Goal: Information Seeking & Learning: Check status

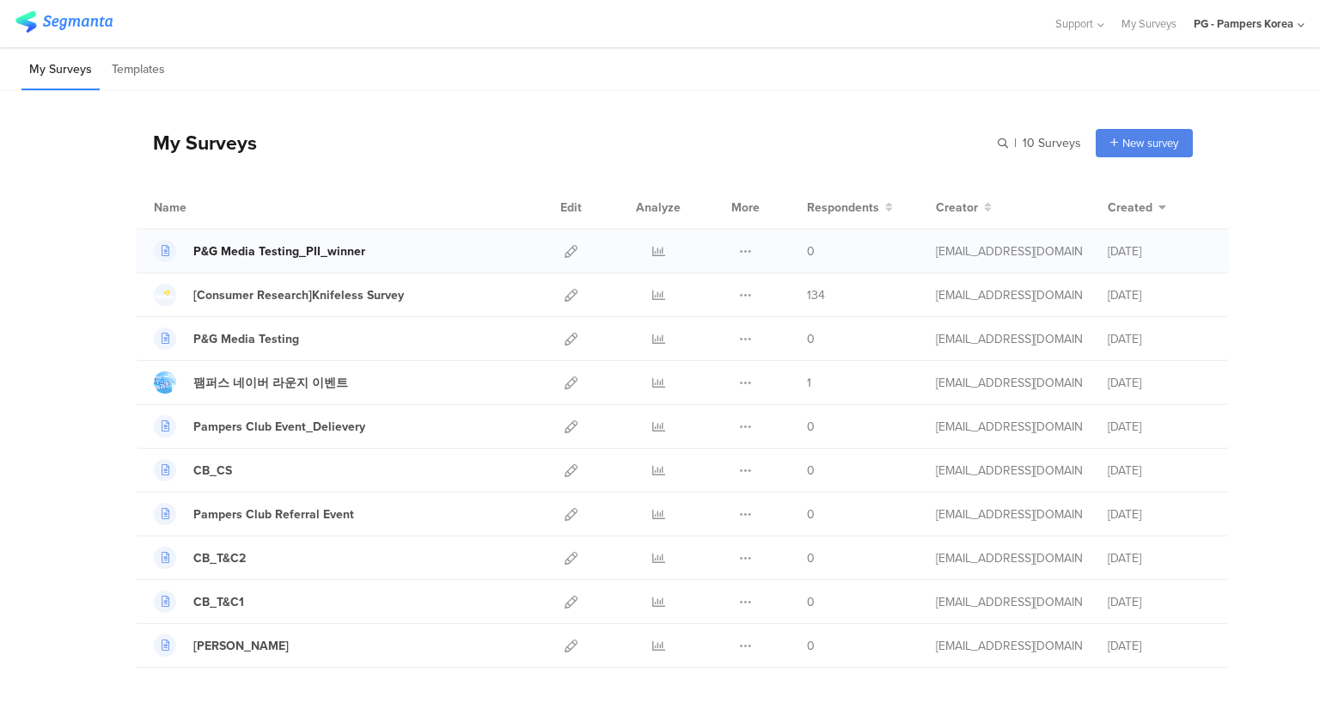
click at [263, 252] on div "P&G Media Testing_PII_winner" at bounding box center [279, 251] width 172 height 18
click at [652, 248] on icon at bounding box center [658, 251] width 13 height 13
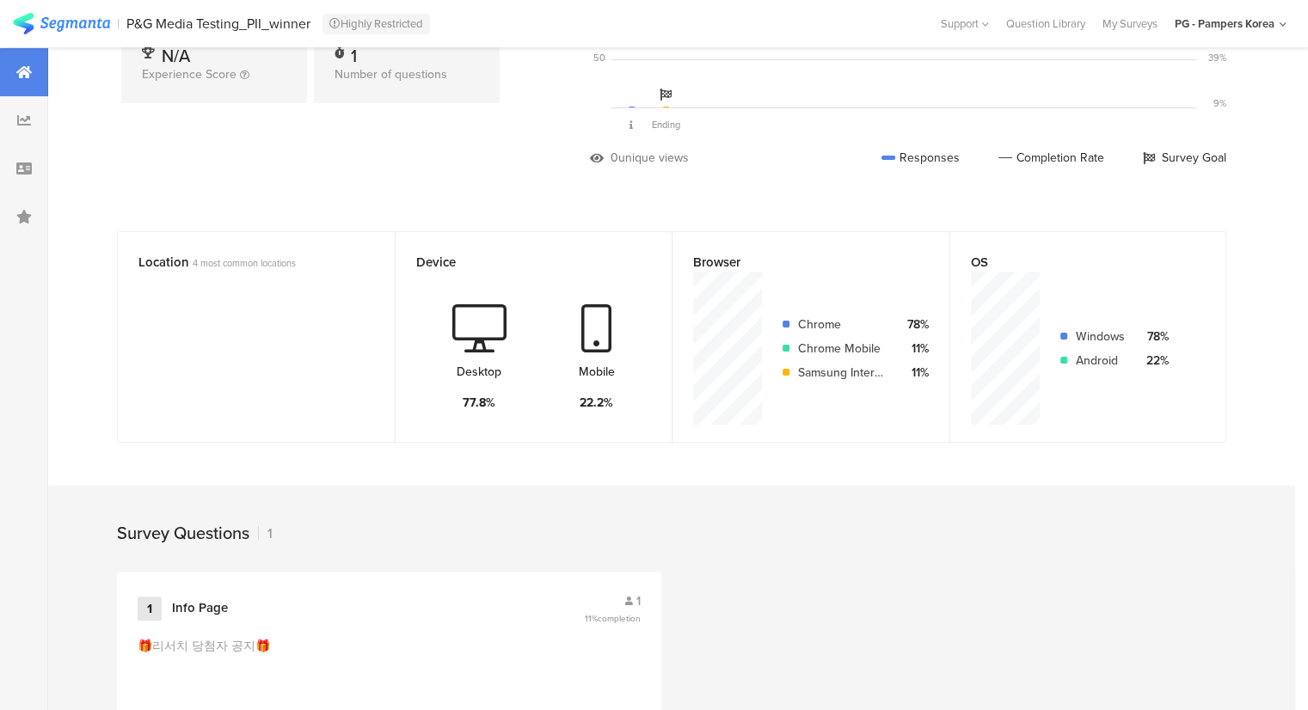
scroll to position [410, 0]
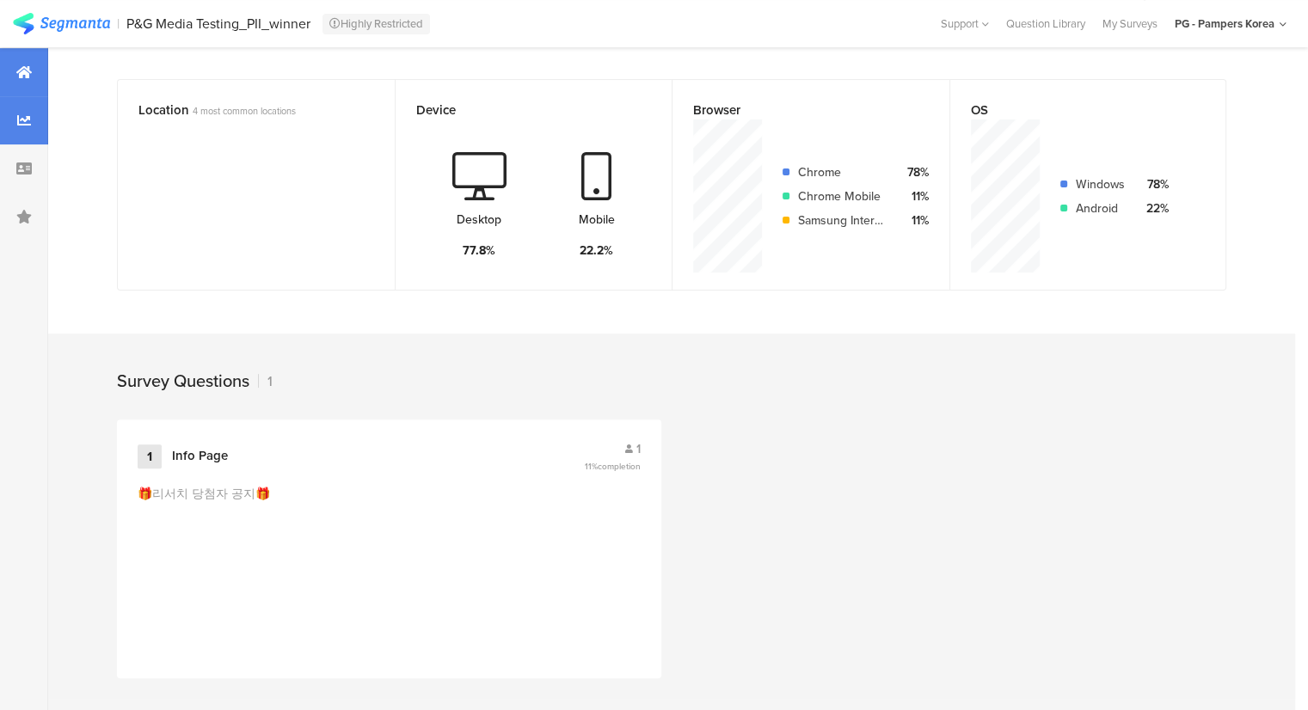
click at [15, 122] on div at bounding box center [24, 120] width 48 height 48
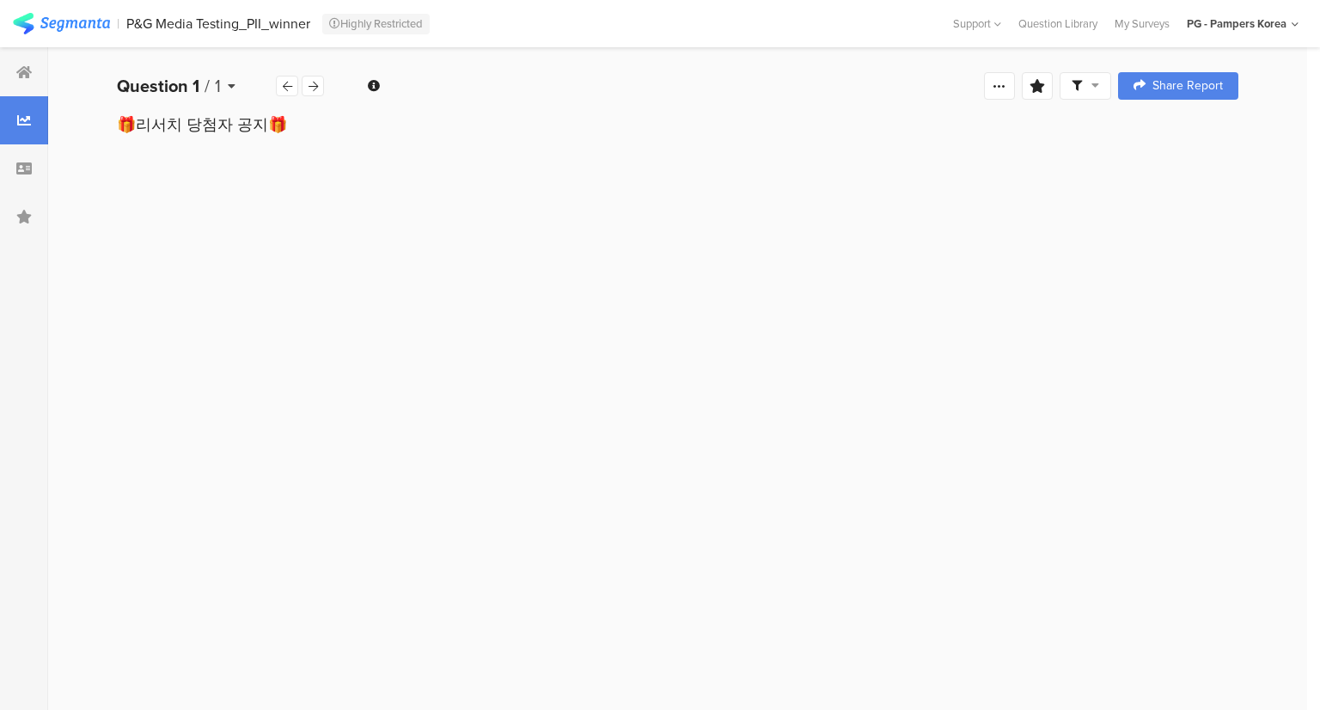
click at [234, 87] on icon at bounding box center [232, 86] width 8 height 12
click at [309, 83] on icon at bounding box center [313, 86] width 9 height 11
click at [309, 83] on div "Ending page" at bounding box center [221, 86] width 208 height 26
click at [310, 89] on div "Ending page" at bounding box center [221, 86] width 208 height 26
click at [107, 319] on div "Page statistics Page Views 1 Button Clicks 0" at bounding box center [677, 426] width 1259 height 568
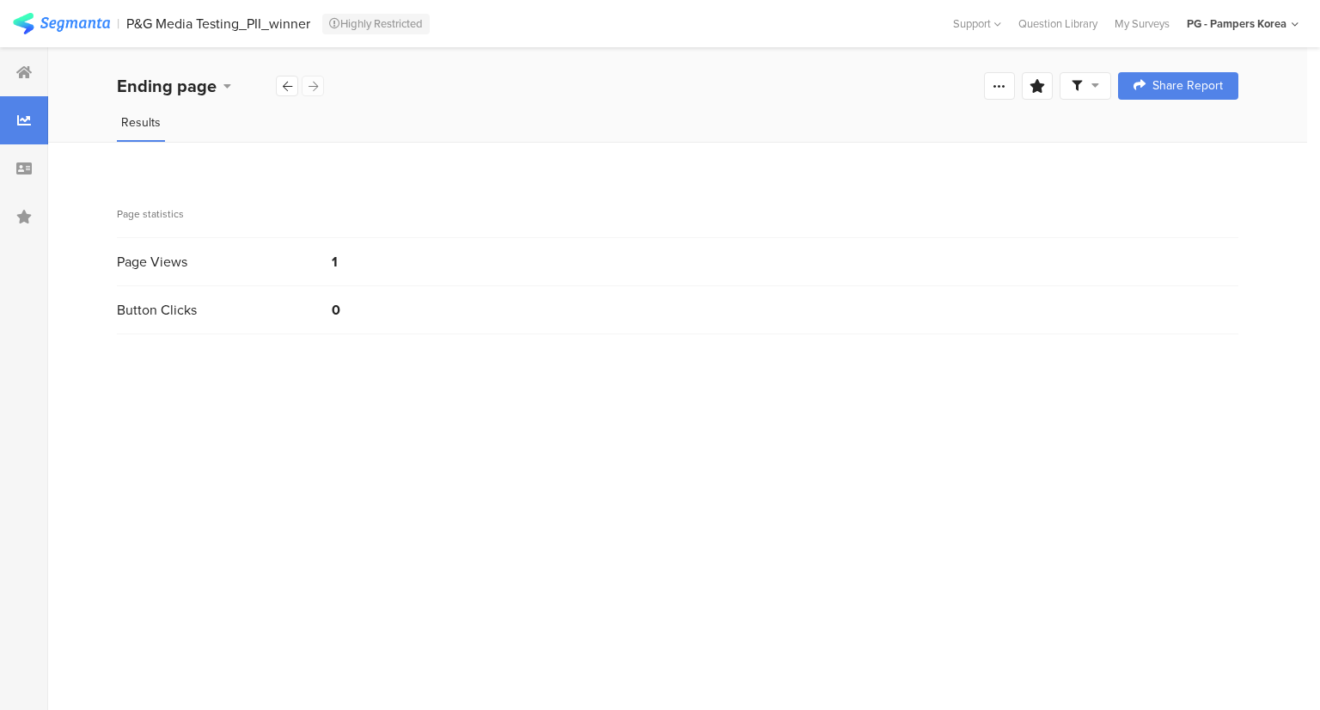
click at [303, 88] on div "Ending page" at bounding box center [221, 86] width 208 height 26
click at [227, 86] on icon at bounding box center [228, 86] width 8 height 12
click at [183, 167] on bdi "🎁리서치 당첨자 공지🎁" at bounding box center [228, 160] width 132 height 17
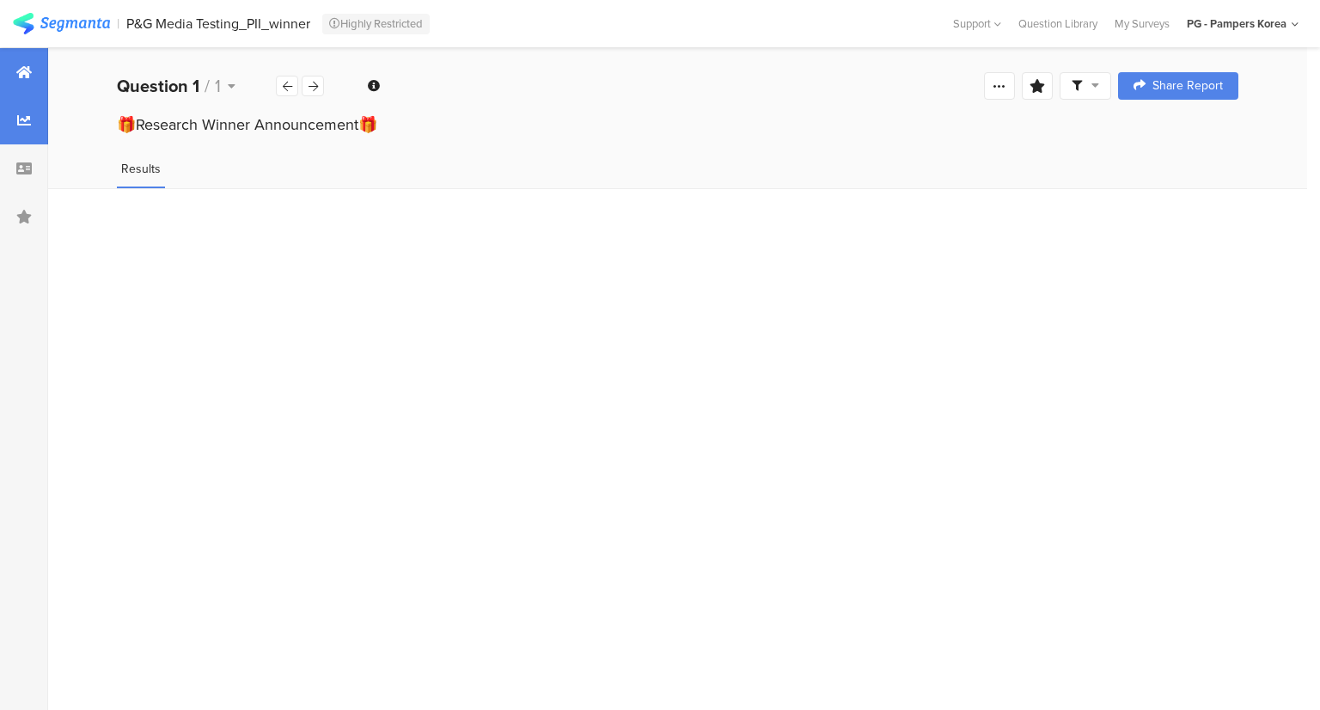
click at [15, 80] on div at bounding box center [24, 72] width 48 height 48
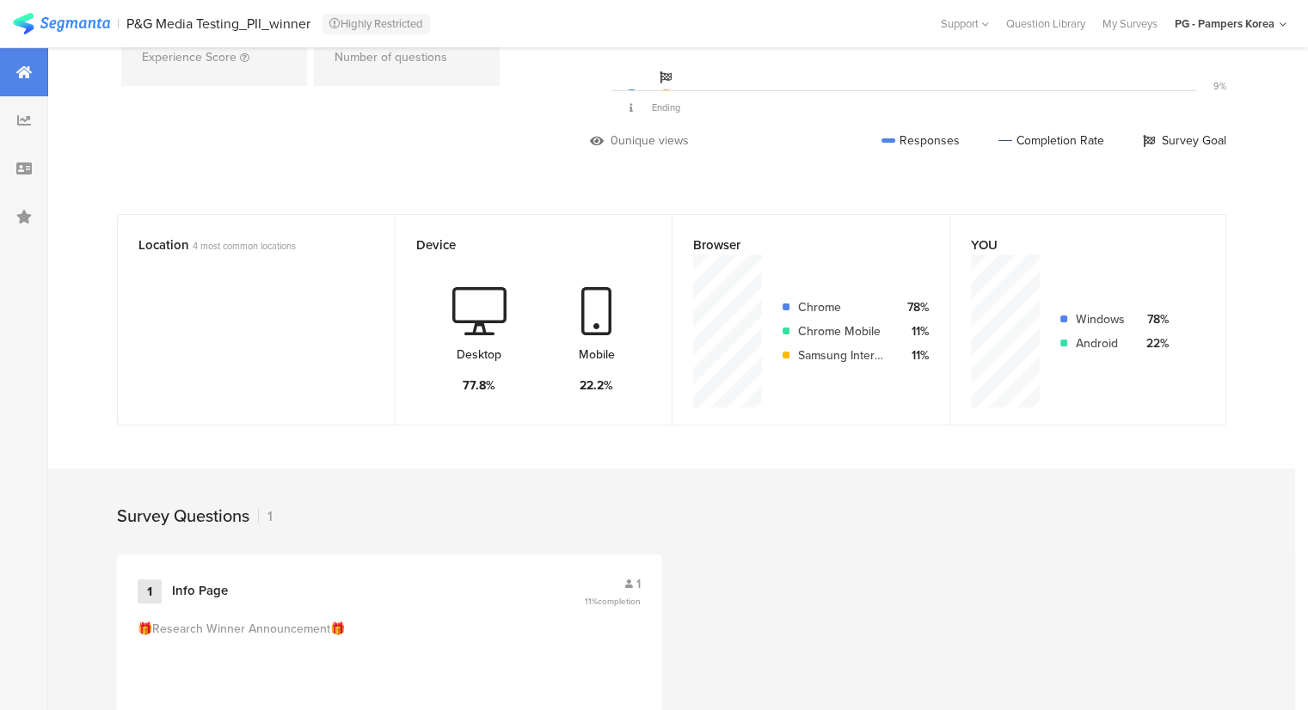
scroll to position [410, 0]
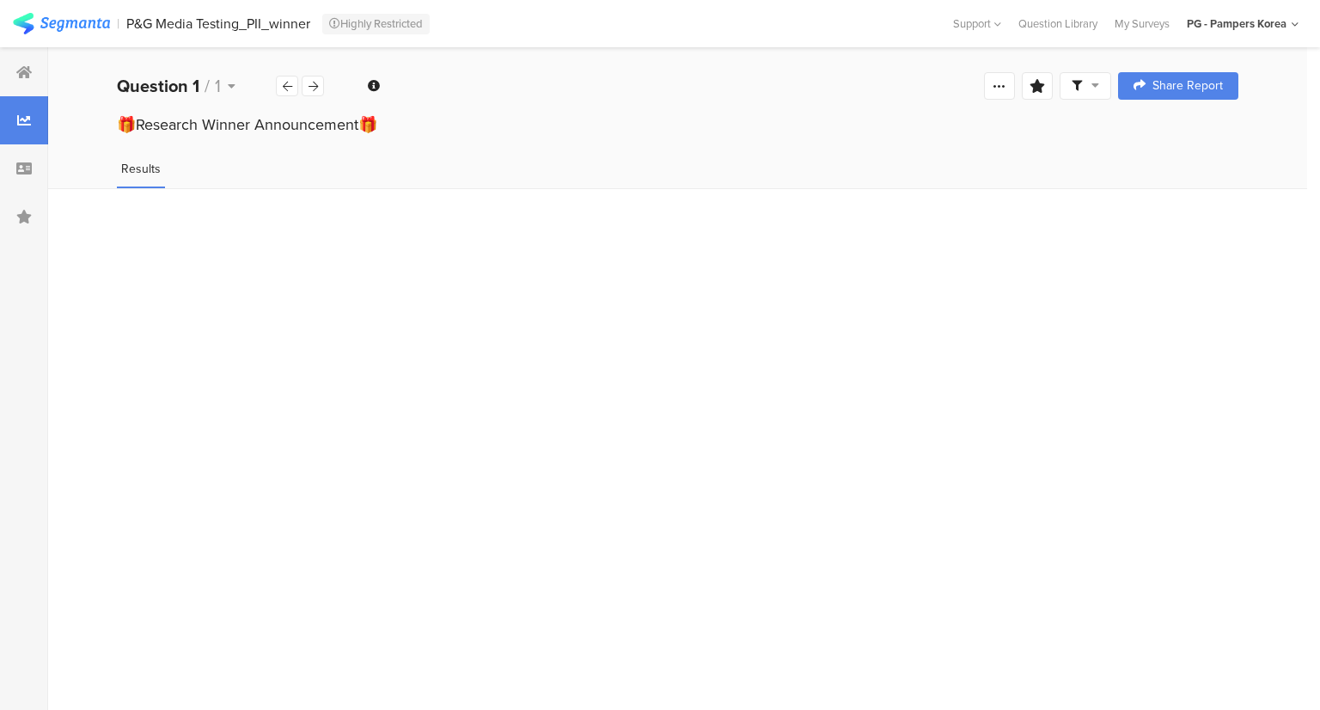
click at [93, 23] on img at bounding box center [61, 23] width 97 height 21
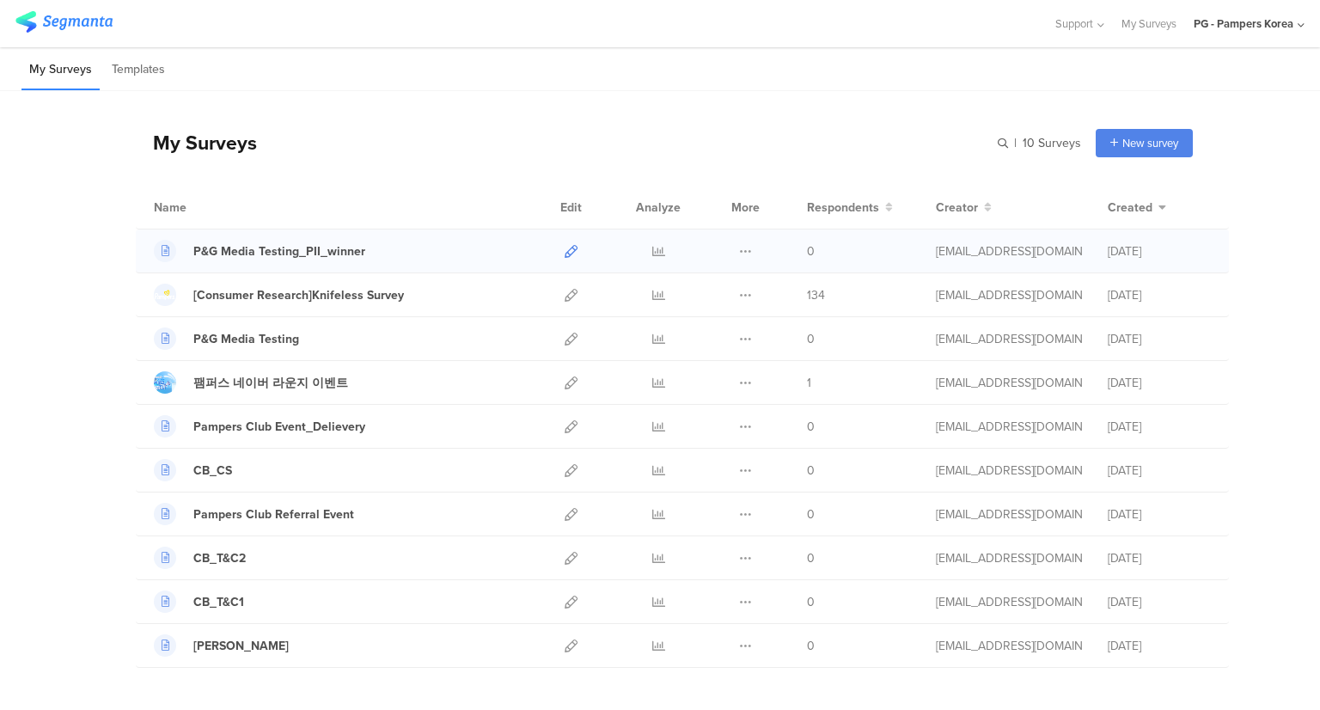
click at [565, 250] on icon at bounding box center [571, 251] width 13 height 13
click at [653, 334] on icon at bounding box center [658, 339] width 13 height 13
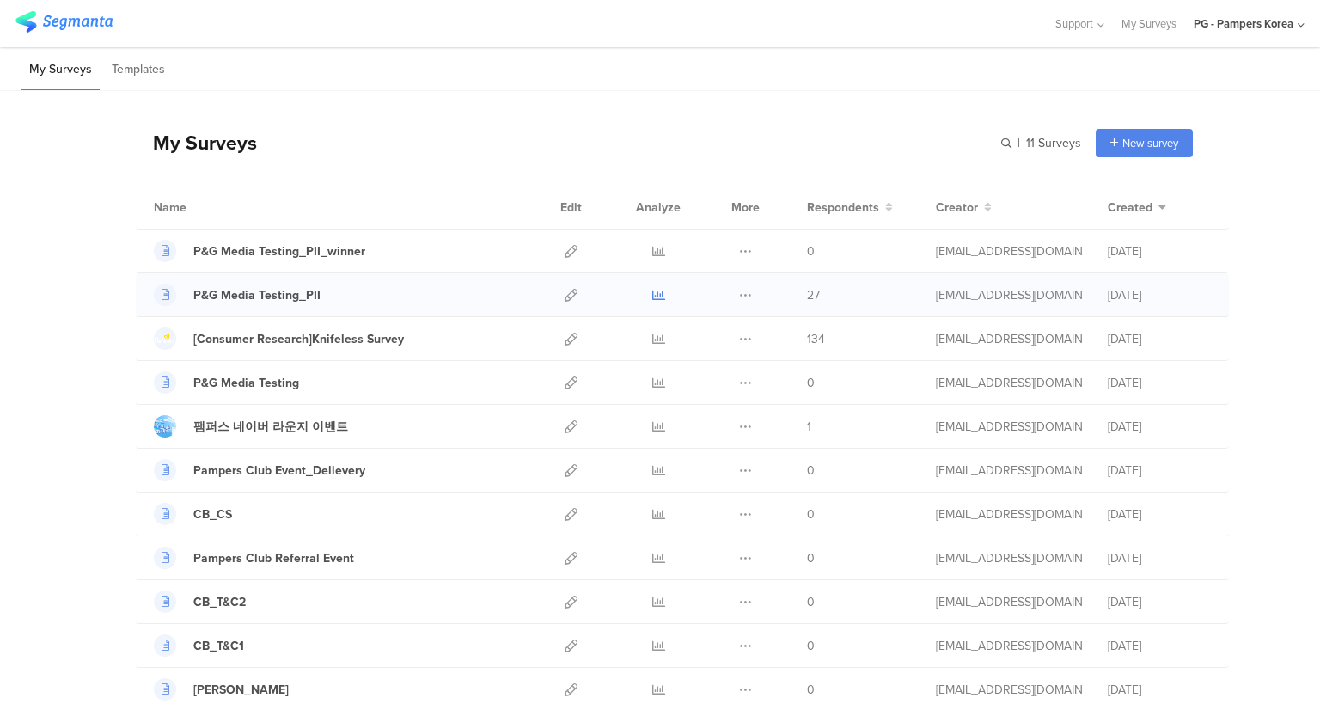
click at [652, 292] on icon at bounding box center [658, 295] width 13 height 13
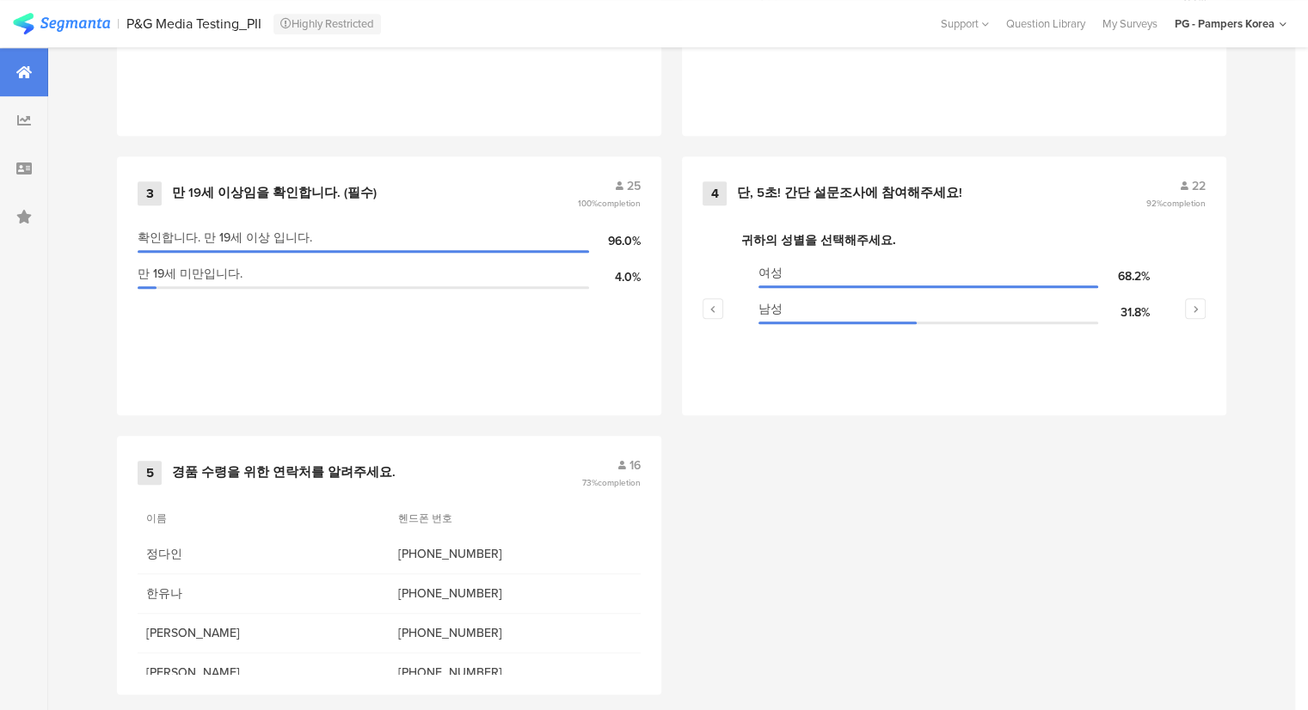
scroll to position [965, 0]
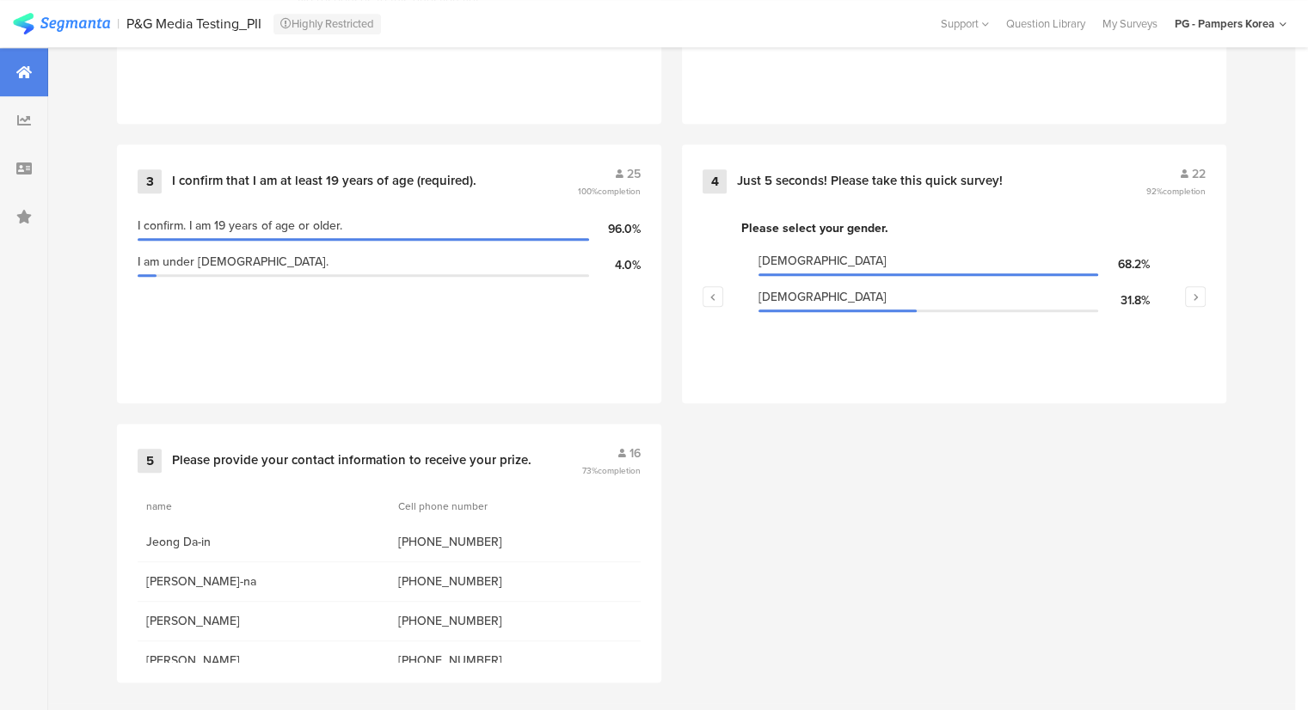
click at [742, 485] on div "1 Info Page 0 0% completion No responses to this question yet. 2 Consent to col…" at bounding box center [671, 284] width 1247 height 838
click at [633, 444] on div "16" at bounding box center [611, 453] width 58 height 18
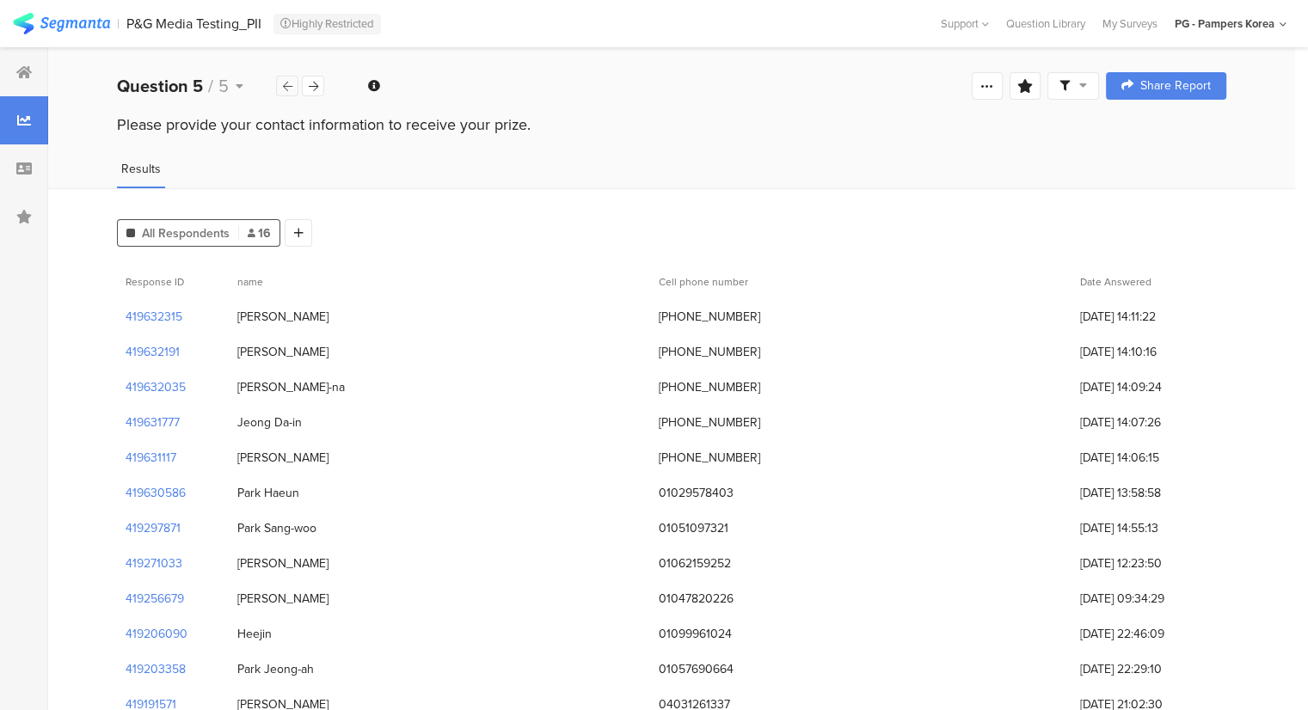
click at [283, 88] on icon at bounding box center [287, 86] width 9 height 11
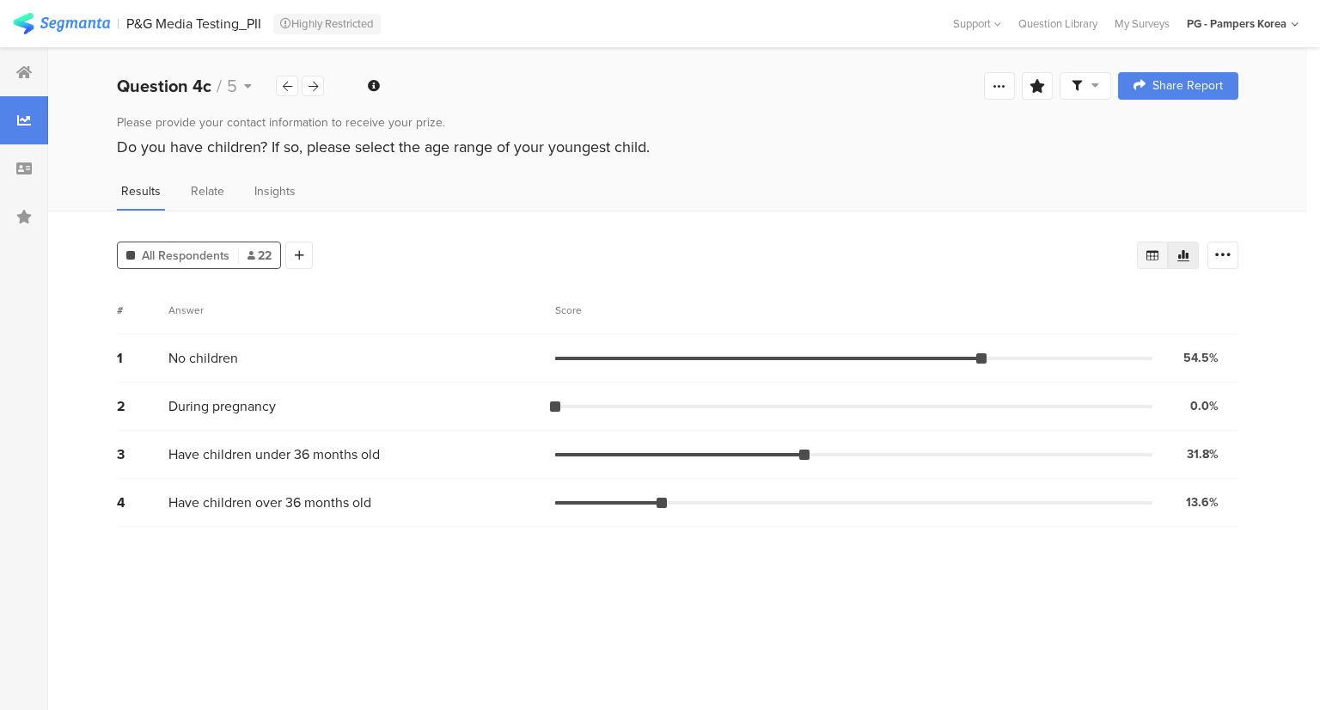
click at [1143, 244] on div at bounding box center [1152, 256] width 31 height 28
